Goal: Find specific page/section: Find specific page/section

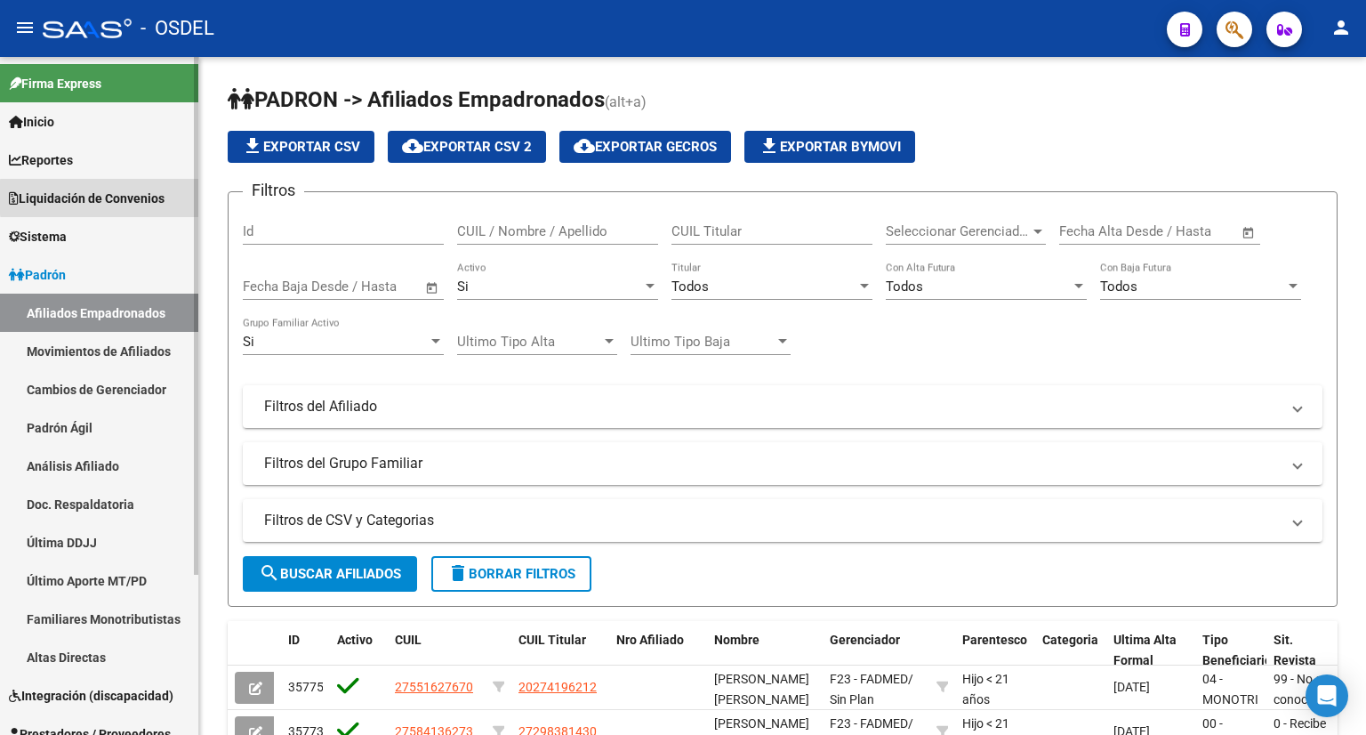
click at [165, 197] on span "Liquidación de Convenios" at bounding box center [87, 199] width 156 height 20
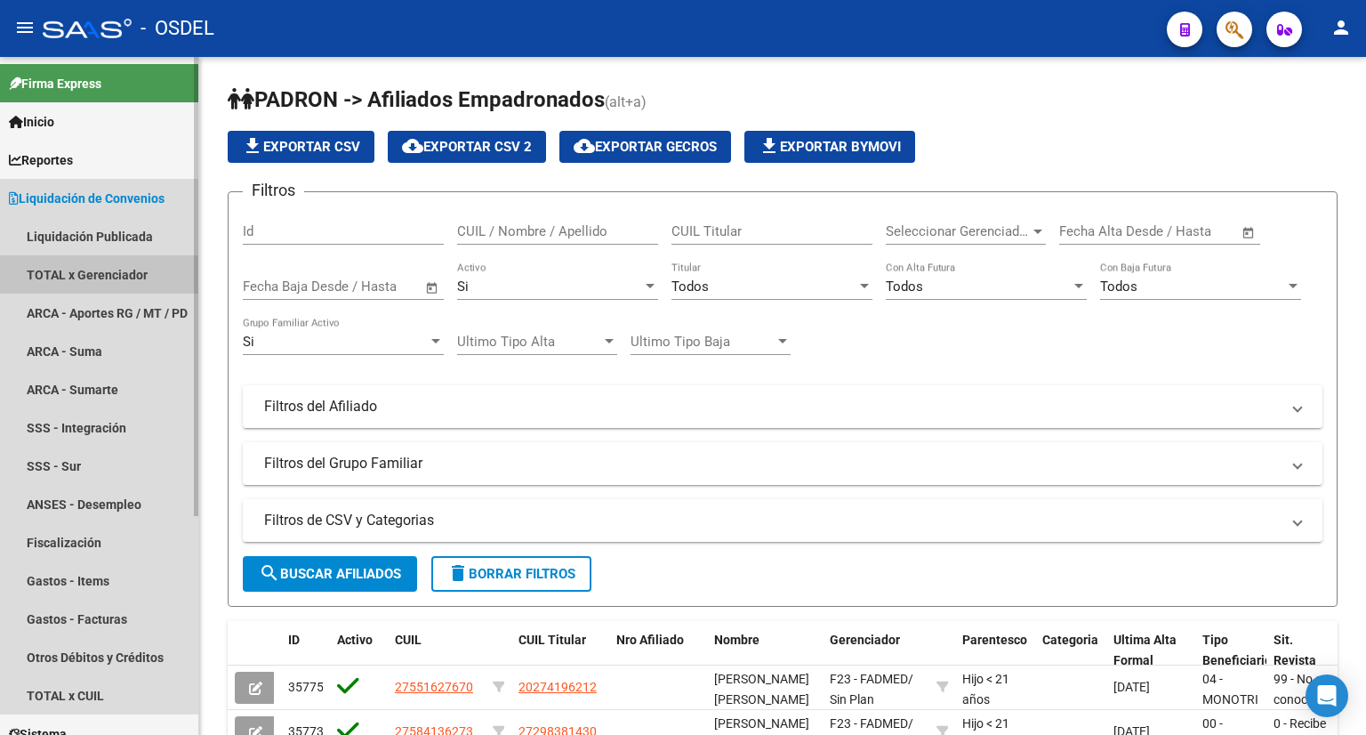
click at [107, 262] on link "TOTAL x Gerenciador" at bounding box center [99, 274] width 198 height 38
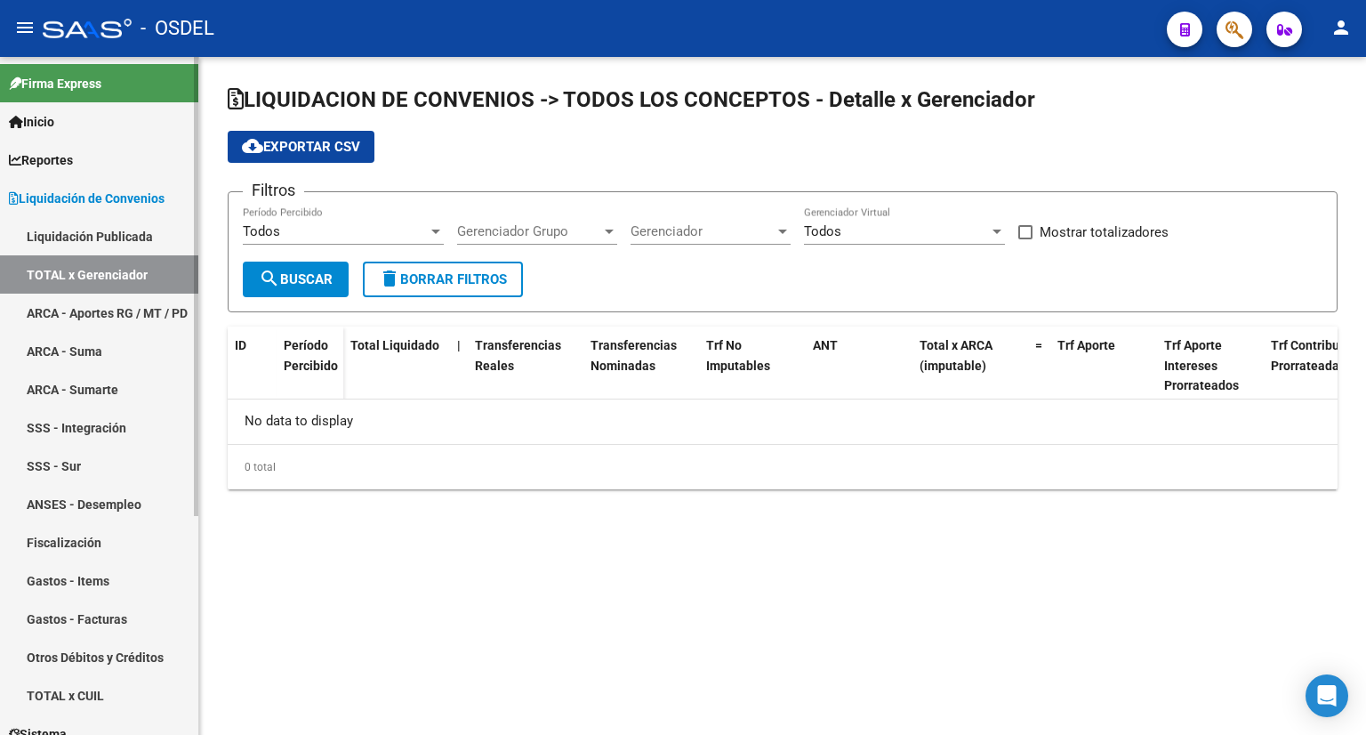
checkbox input "true"
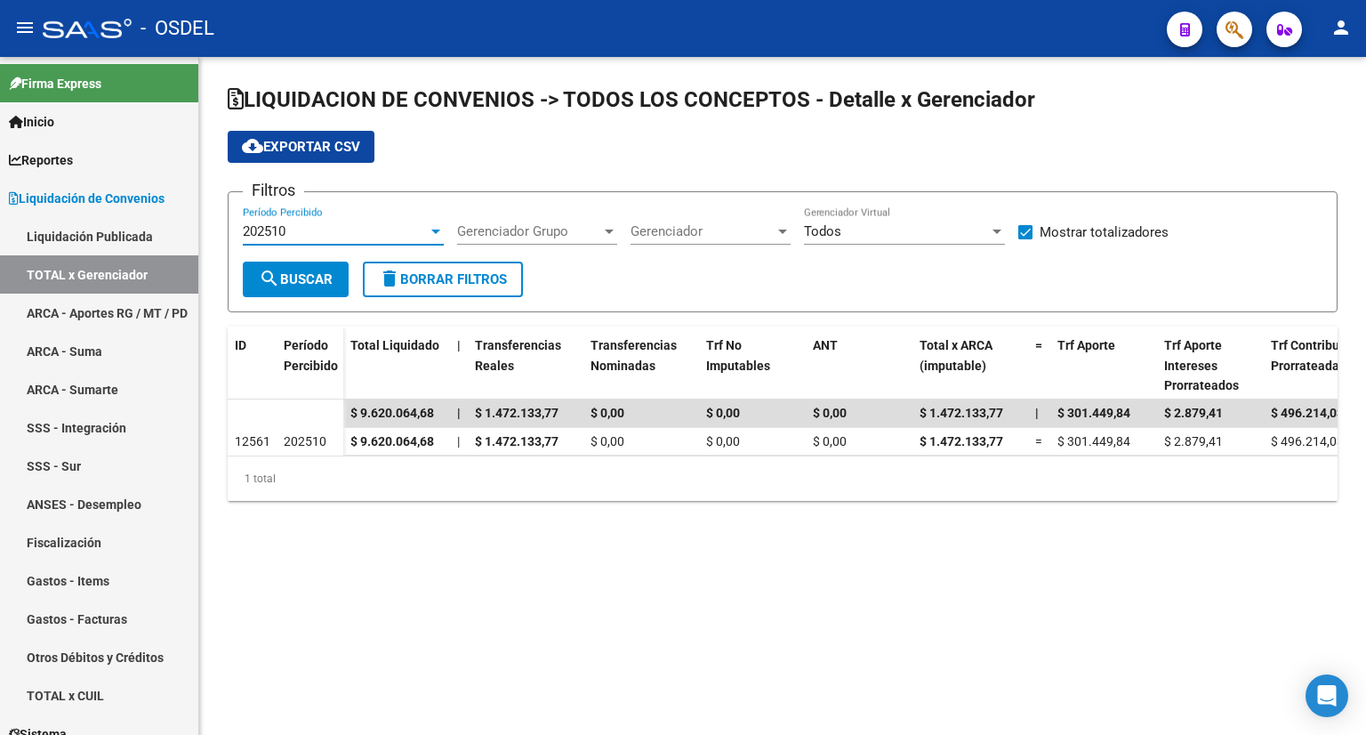
click at [280, 237] on span "202510" at bounding box center [264, 231] width 43 height 16
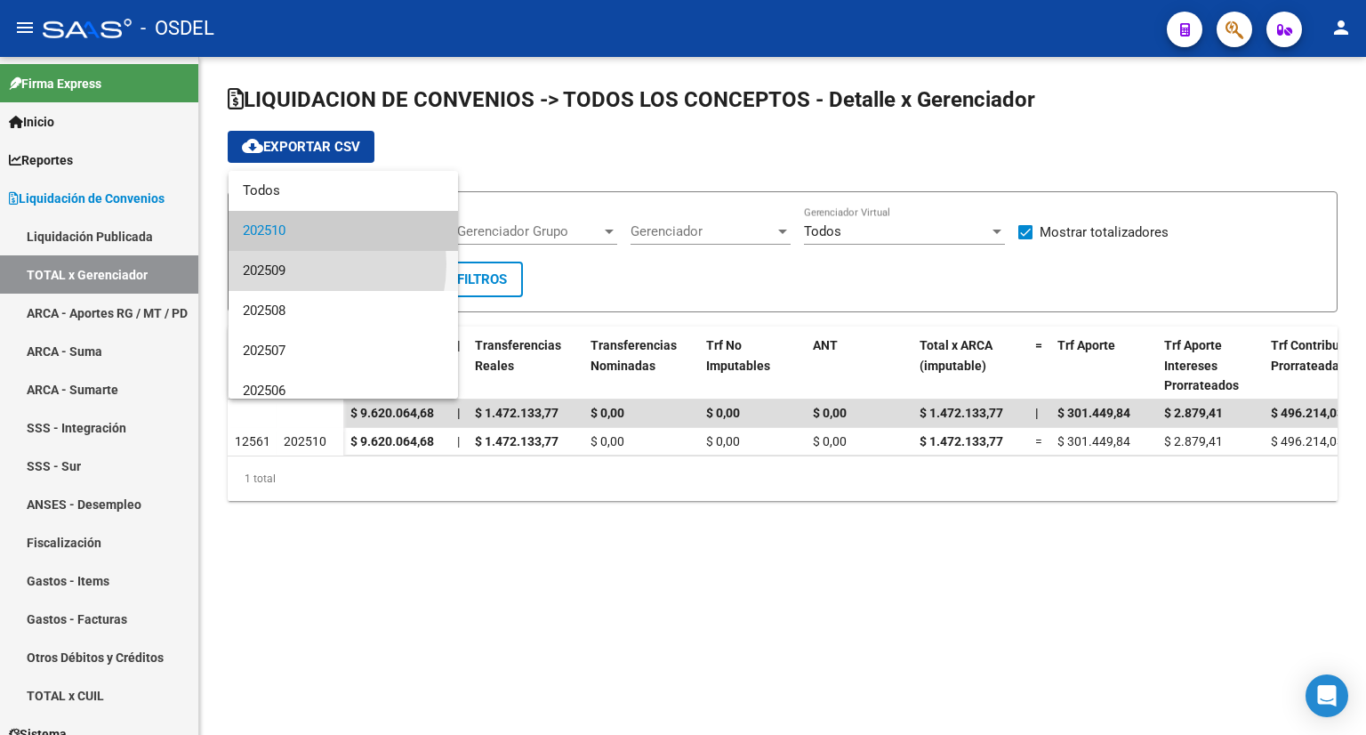
click at [291, 264] on span "202509" at bounding box center [343, 271] width 201 height 40
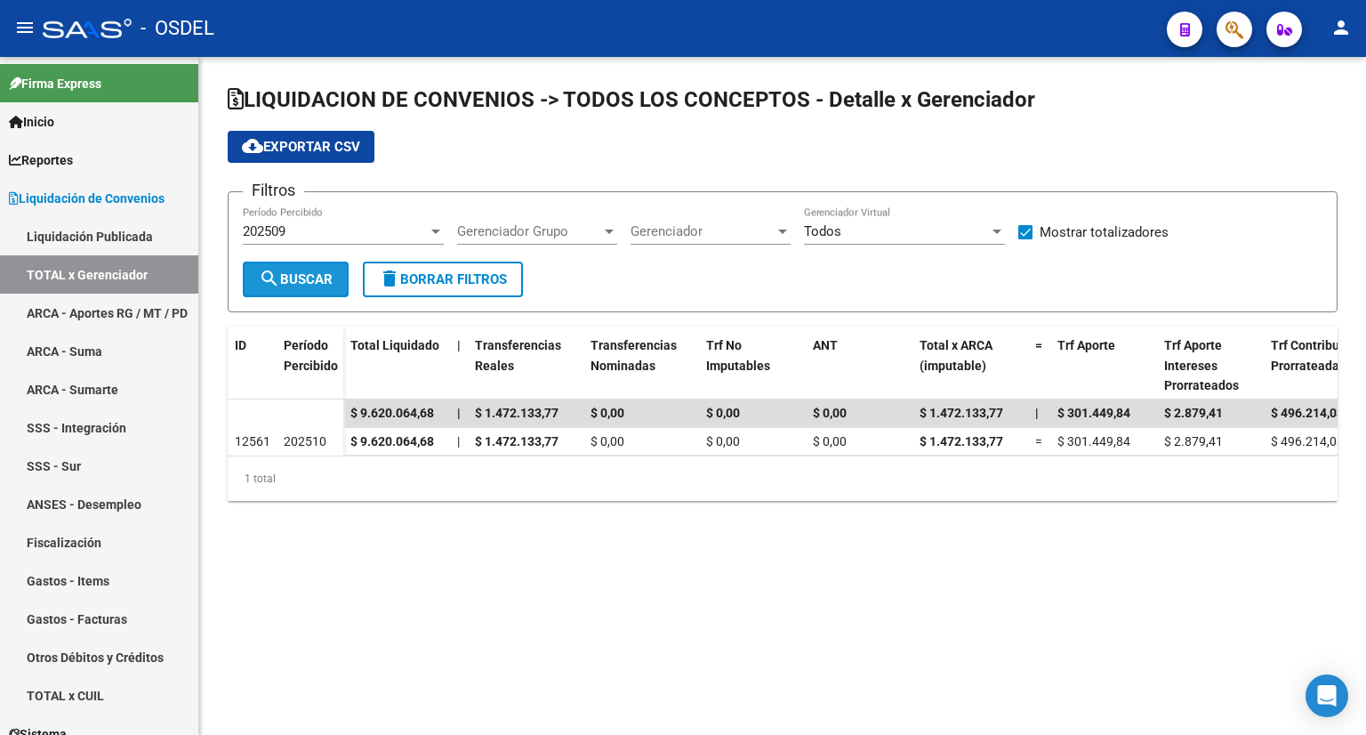
click at [291, 264] on button "search Buscar" at bounding box center [296, 280] width 106 height 36
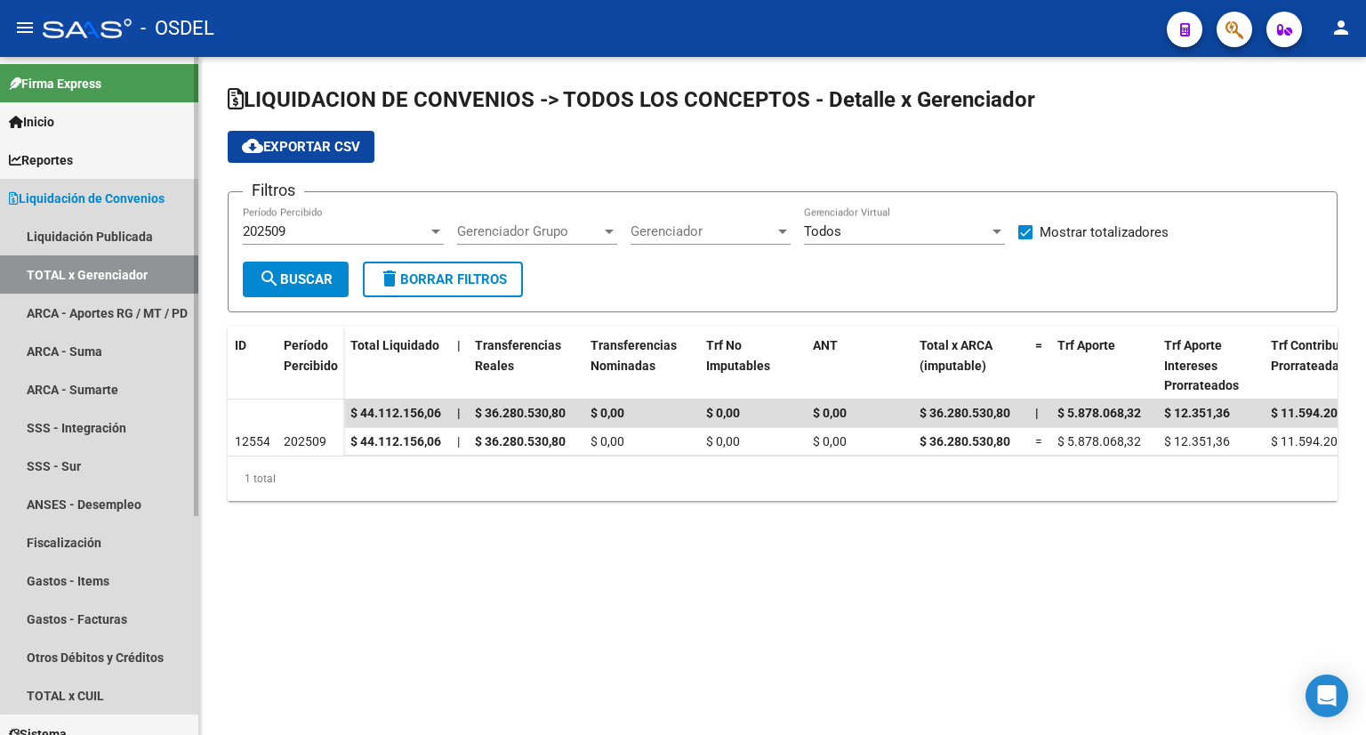
click at [139, 262] on link "TOTAL x Gerenciador" at bounding box center [99, 274] width 198 height 38
